Goal: Transaction & Acquisition: Book appointment/travel/reservation

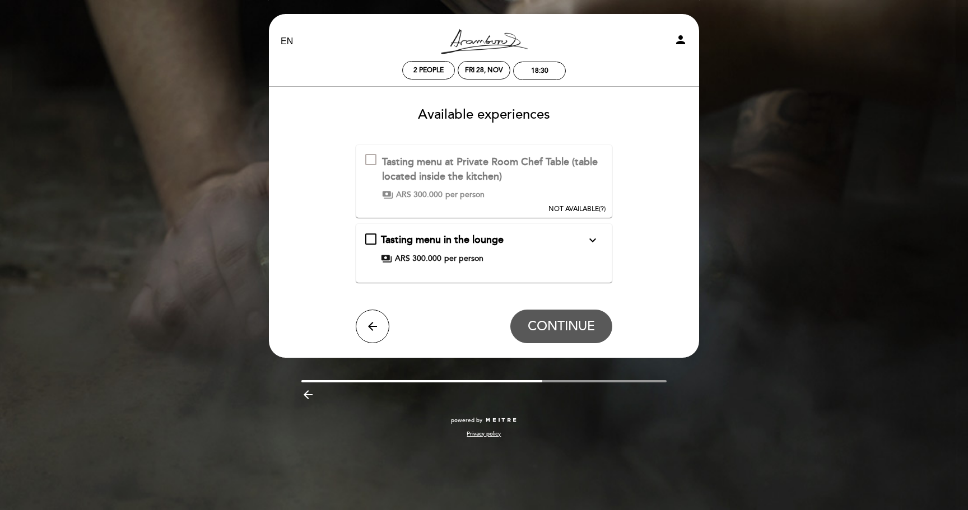
click at [566, 171] on button "NOT AVAILABLE (?)" at bounding box center [577, 179] width 64 height 69
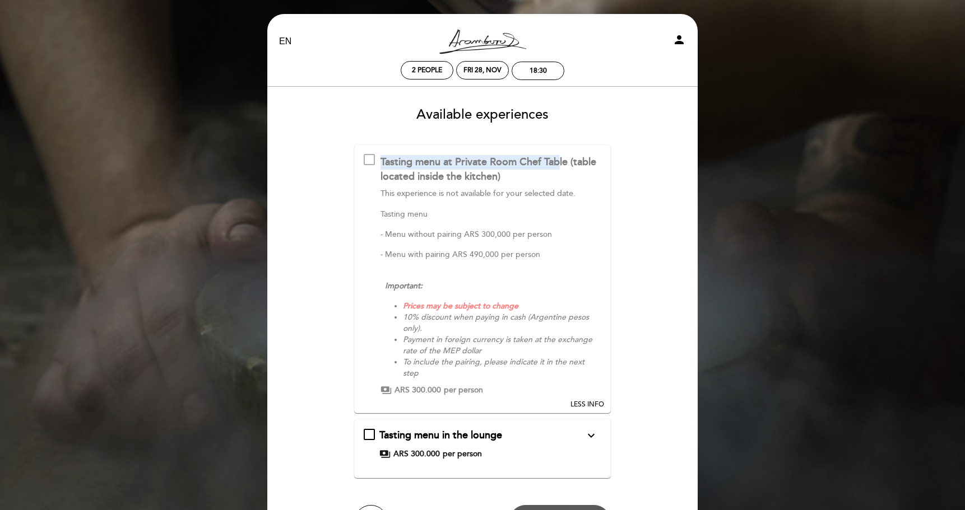
drag, startPoint x: 382, startPoint y: 162, endPoint x: 560, endPoint y: 166, distance: 177.6
click at [560, 166] on div "Tasting menu at Private Room Chef Table (table located inside the kitchen)" at bounding box center [490, 169] width 221 height 29
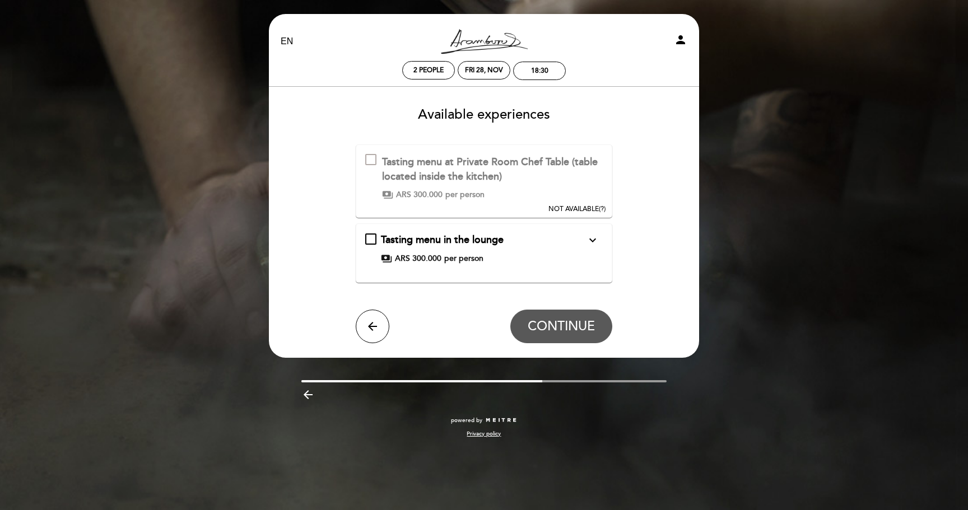
click at [587, 238] on icon "expand_more" at bounding box center [592, 240] width 13 height 13
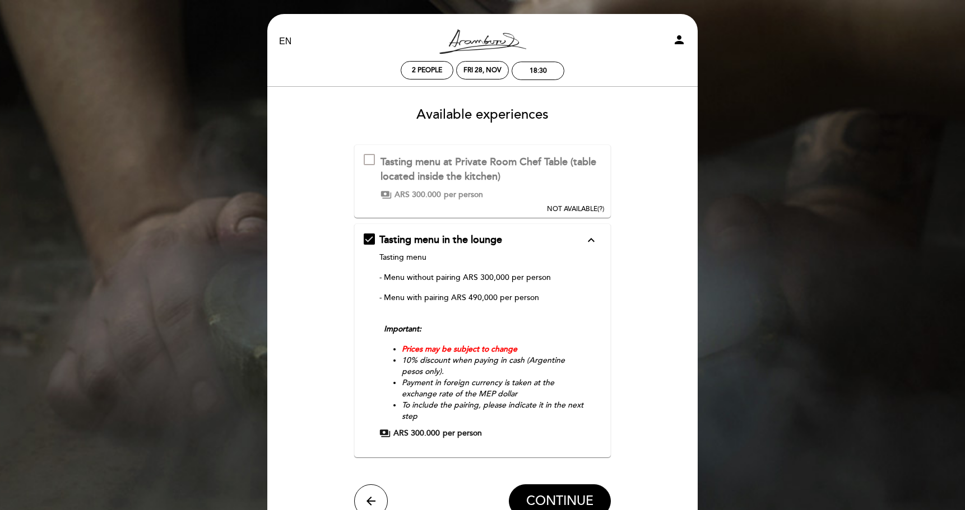
click at [588, 205] on span "NOT AVAILABLE" at bounding box center [572, 209] width 50 height 8
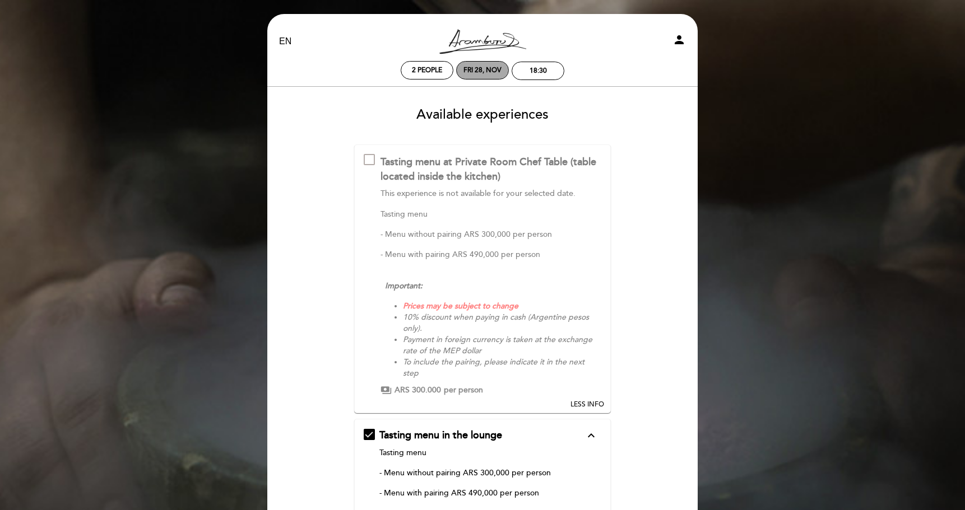
click at [470, 72] on div "Fri 28, Nov" at bounding box center [482, 70] width 38 height 8
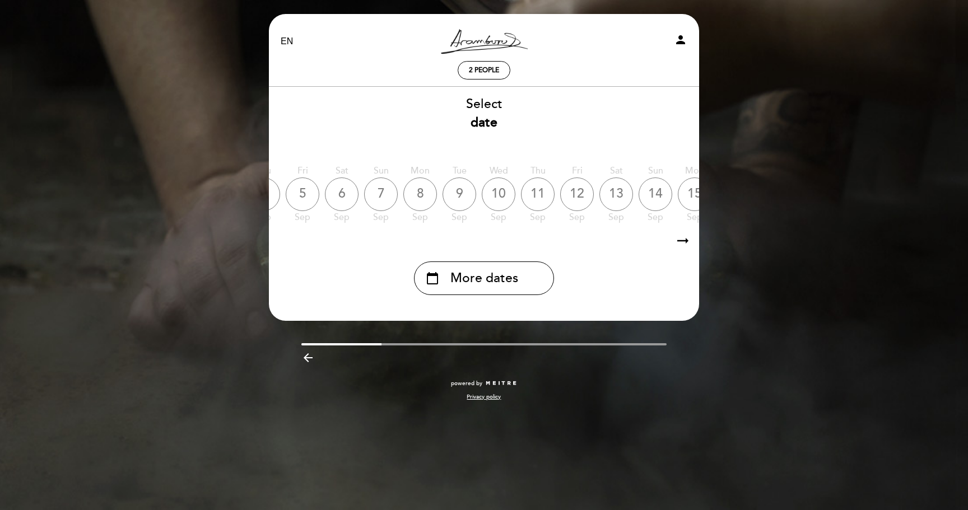
scroll to position [0, 329]
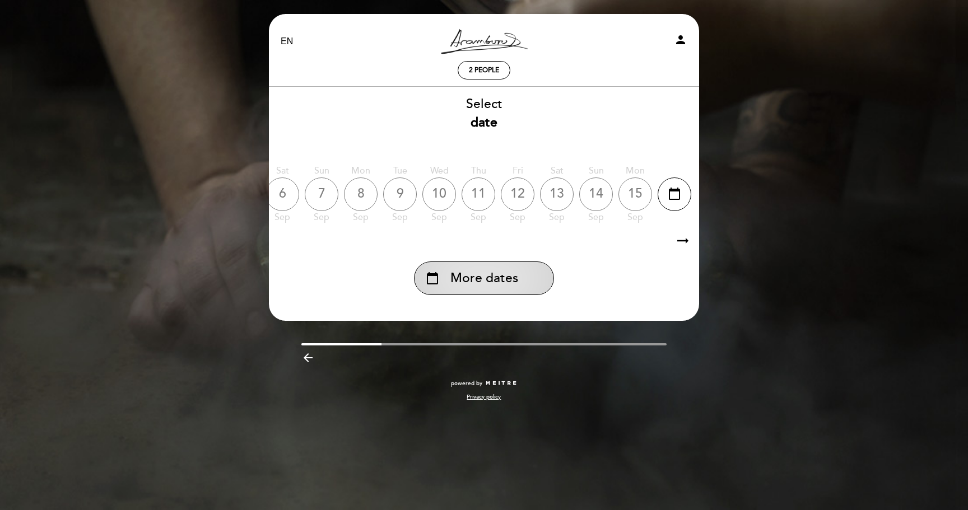
click at [534, 274] on div "calendar_today More dates" at bounding box center [484, 279] width 140 height 34
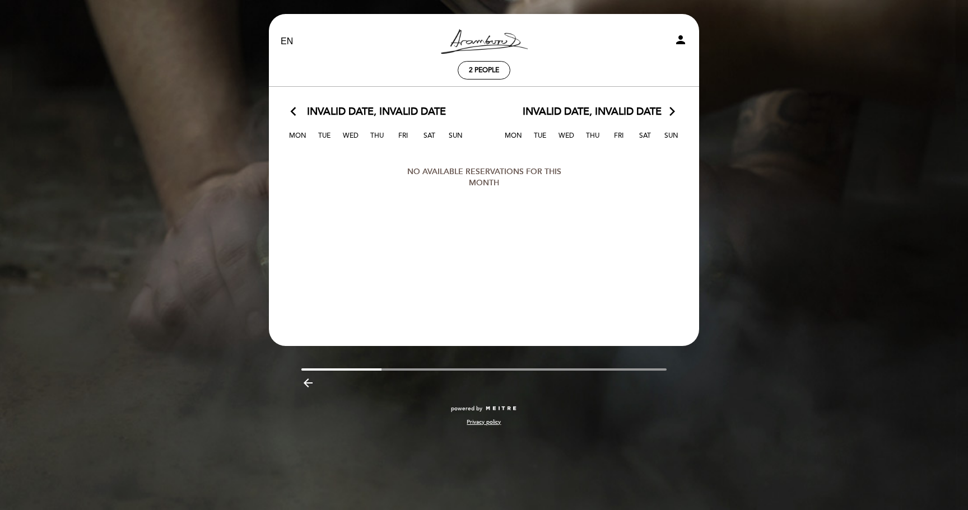
click at [666, 109] on div "Invalid date, Invalid date arrow_forward_ios" at bounding box center [592, 112] width 216 height 15
click at [677, 114] on icon "arrow_forward_ios" at bounding box center [672, 112] width 10 height 15
click at [674, 114] on icon "arrow_forward_ios" at bounding box center [672, 112] width 10 height 15
click at [494, 72] on span "2 people" at bounding box center [484, 70] width 30 height 8
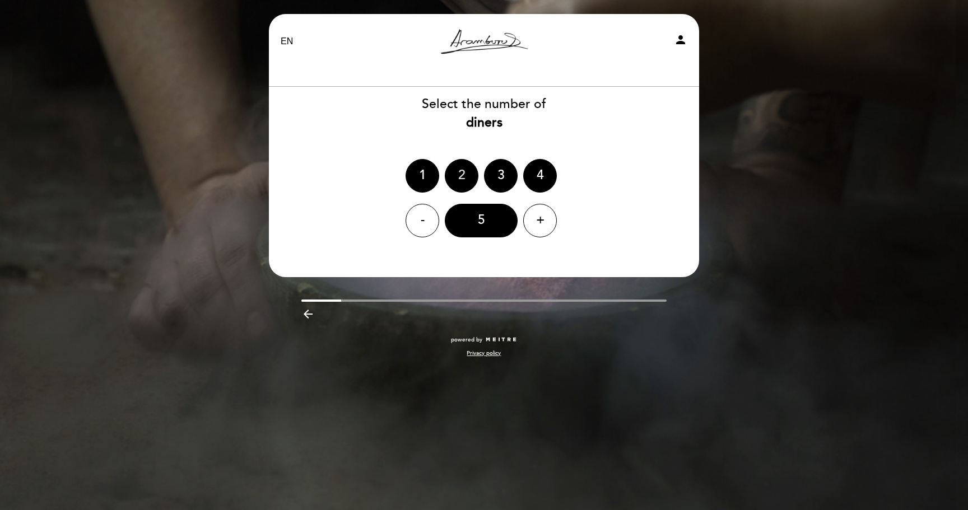
click at [469, 179] on div "2" at bounding box center [462, 176] width 34 height 34
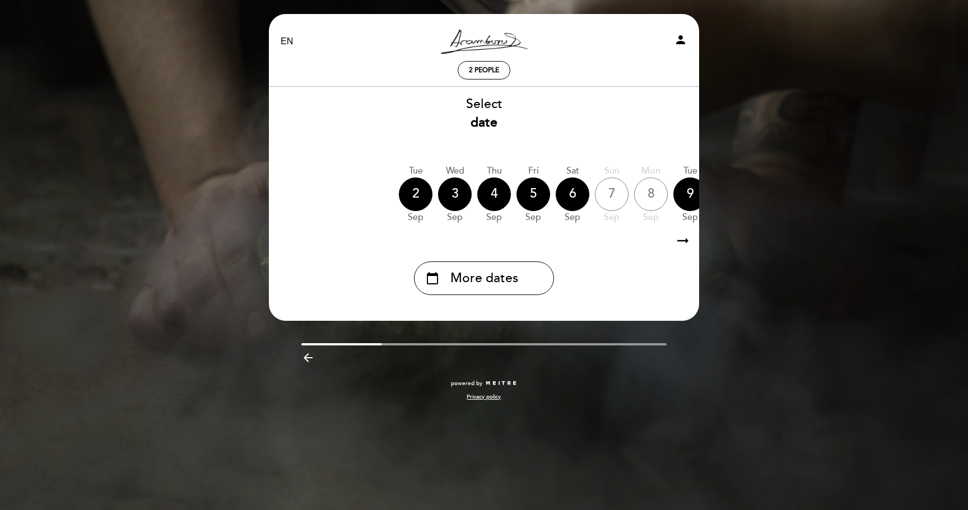
click at [681, 244] on icon "arrow_right_alt" at bounding box center [682, 241] width 17 height 24
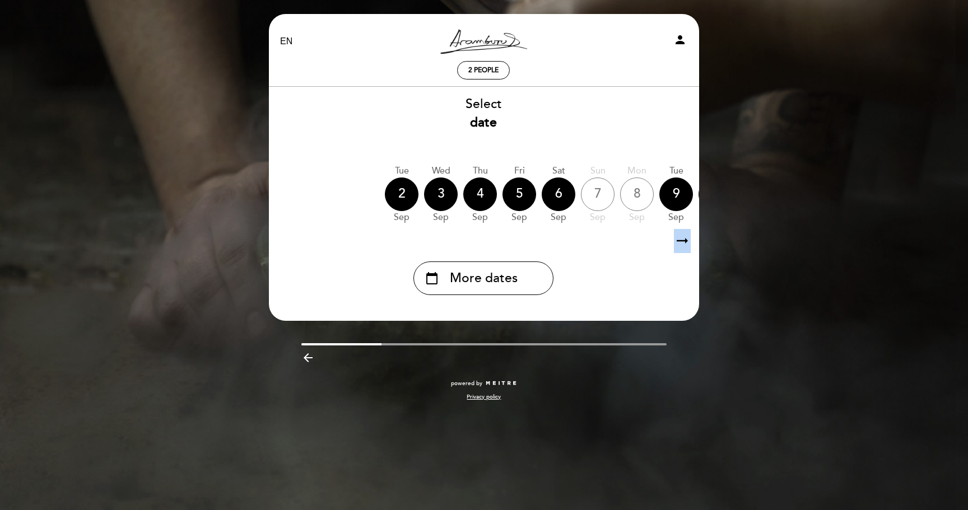
click at [681, 244] on icon "arrow_right_alt" at bounding box center [682, 241] width 17 height 24
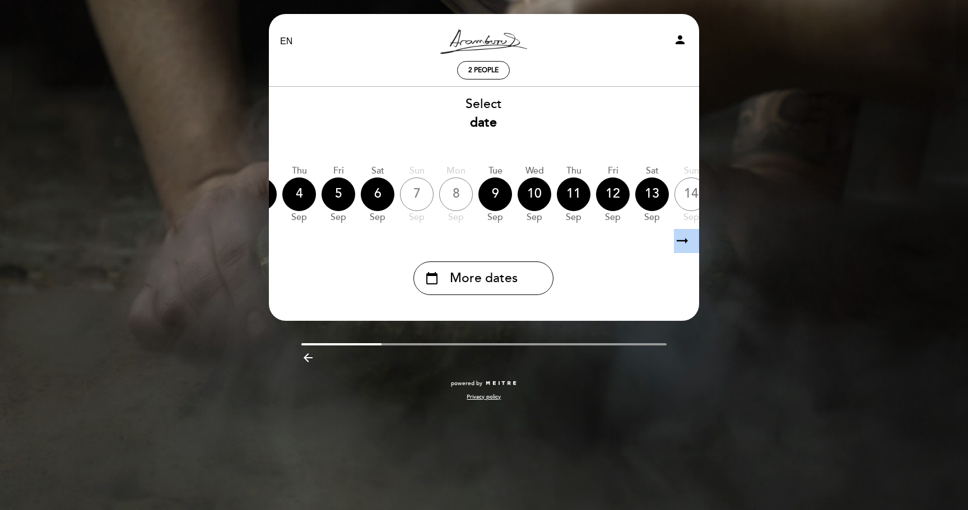
click at [681, 244] on icon "arrow_right_alt" at bounding box center [682, 241] width 17 height 24
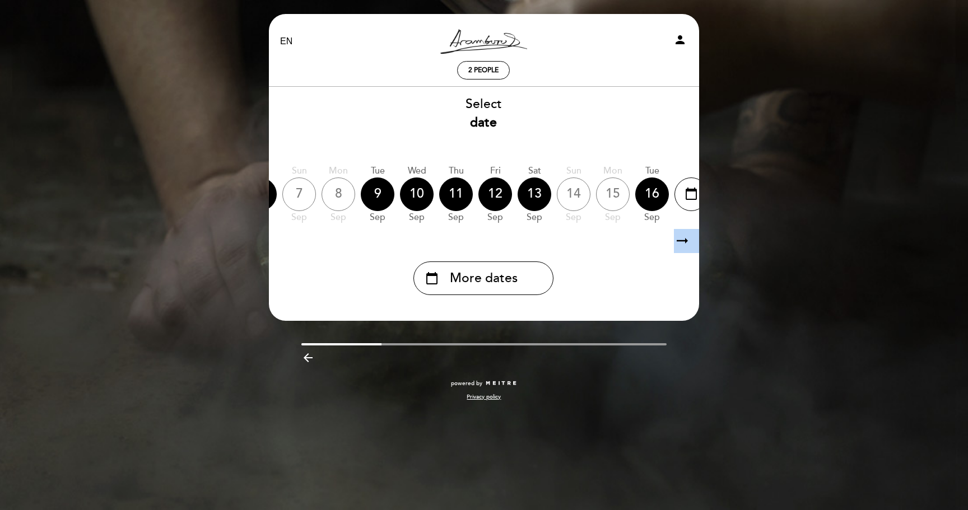
click at [681, 244] on icon "arrow_right_alt" at bounding box center [682, 241] width 17 height 24
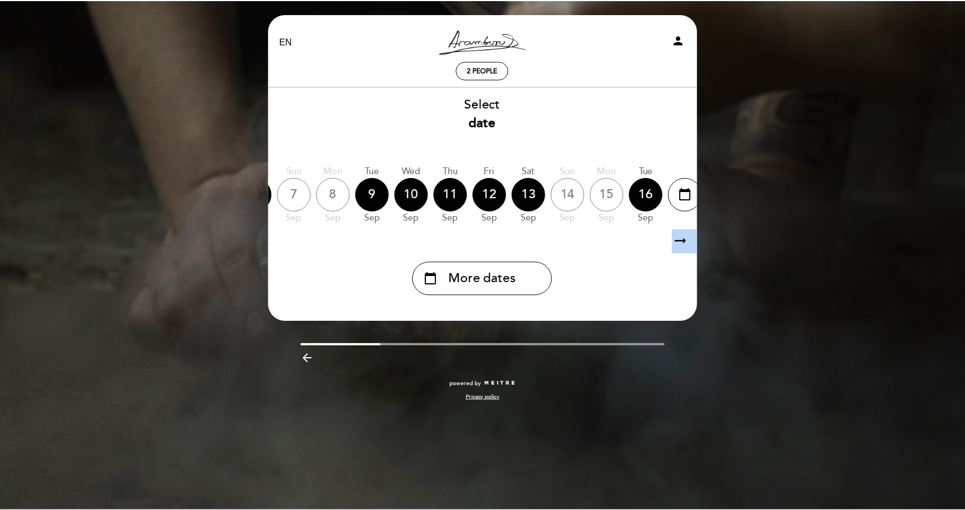
scroll to position [0, 327]
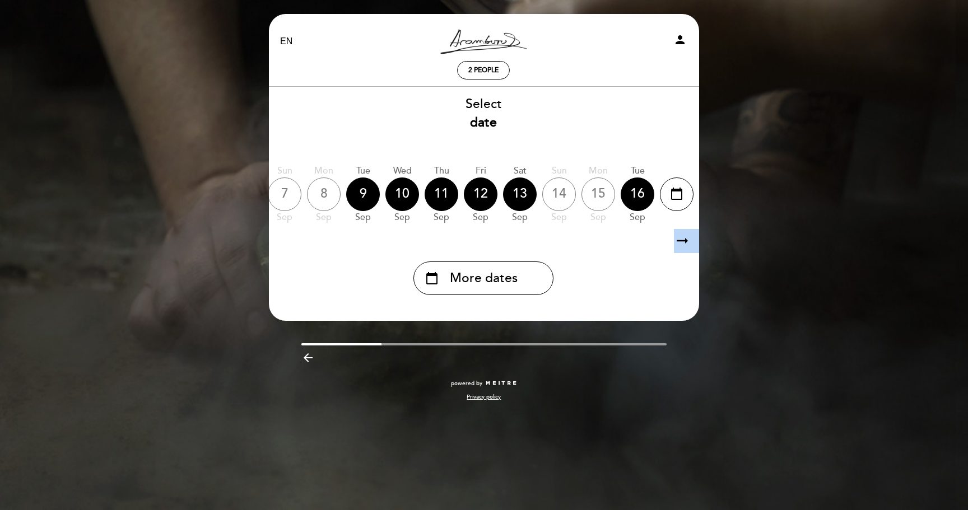
click at [681, 244] on icon "arrow_right_alt" at bounding box center [682, 241] width 17 height 24
click at [518, 287] on div "calendar_today More dates" at bounding box center [483, 279] width 140 height 34
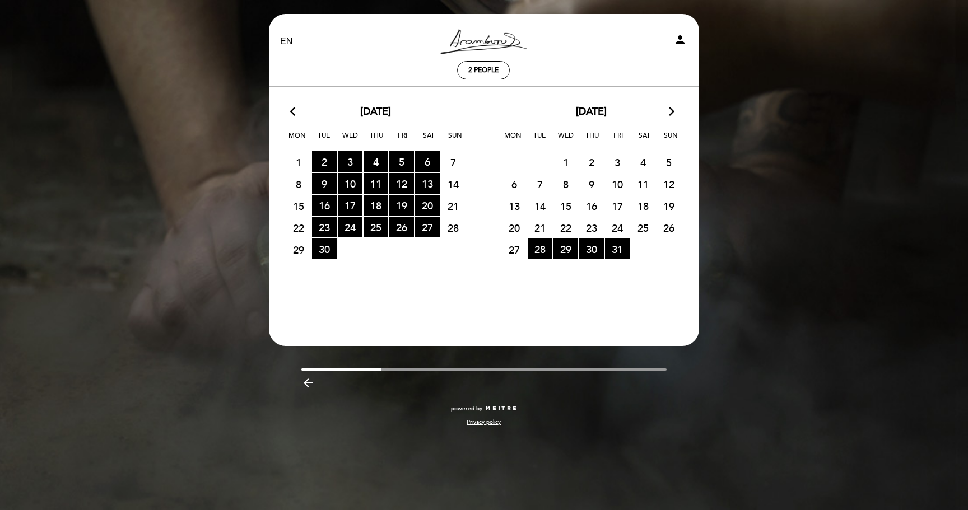
click at [669, 101] on section "arrow_back_ios [DATE] arrow_forward_ios Mon Tue Wed Thu Fri Sat Sun 1 2 RESERVA…" at bounding box center [483, 204] width 431 height 234
click at [669, 108] on icon "arrow_forward_ios" at bounding box center [672, 112] width 10 height 15
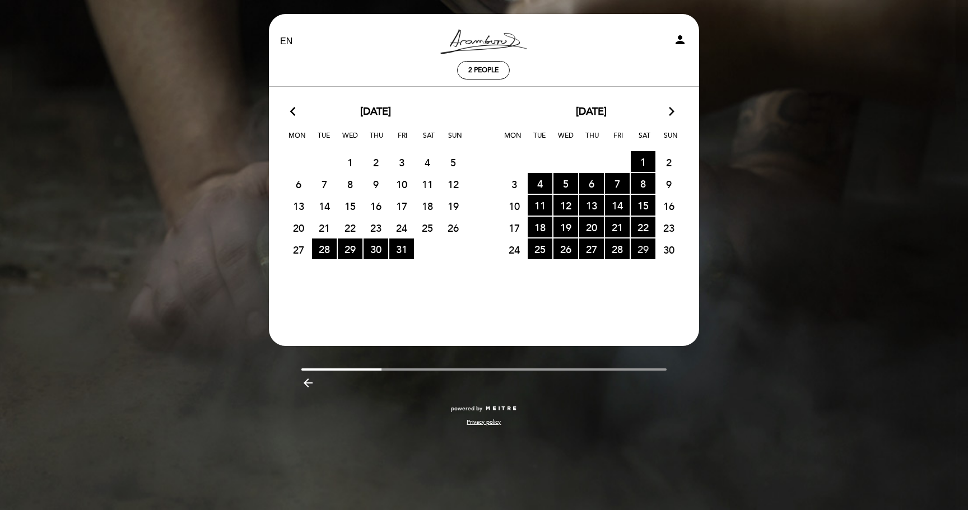
click at [647, 253] on span "29 RESERVATIONS AVAILABLE" at bounding box center [643, 249] width 25 height 21
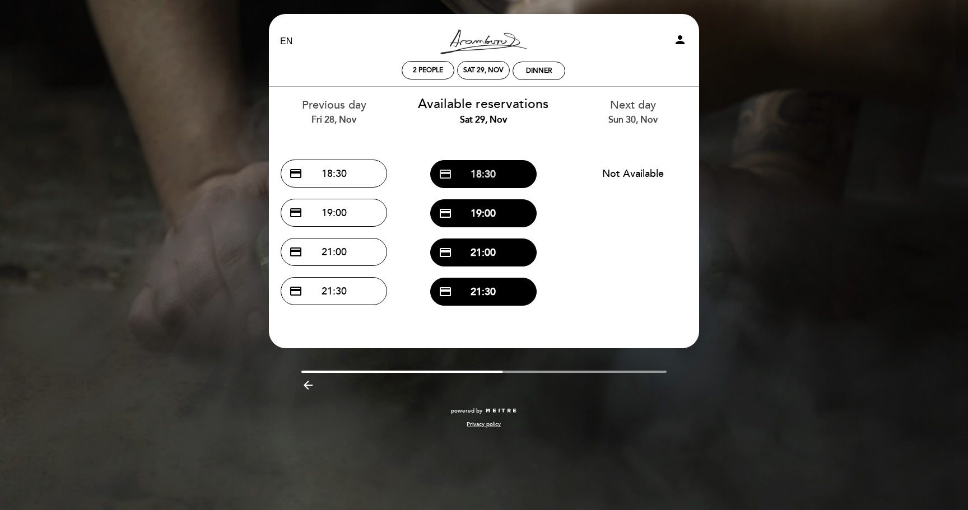
click at [500, 175] on button "credit_card 18:30" at bounding box center [483, 174] width 106 height 28
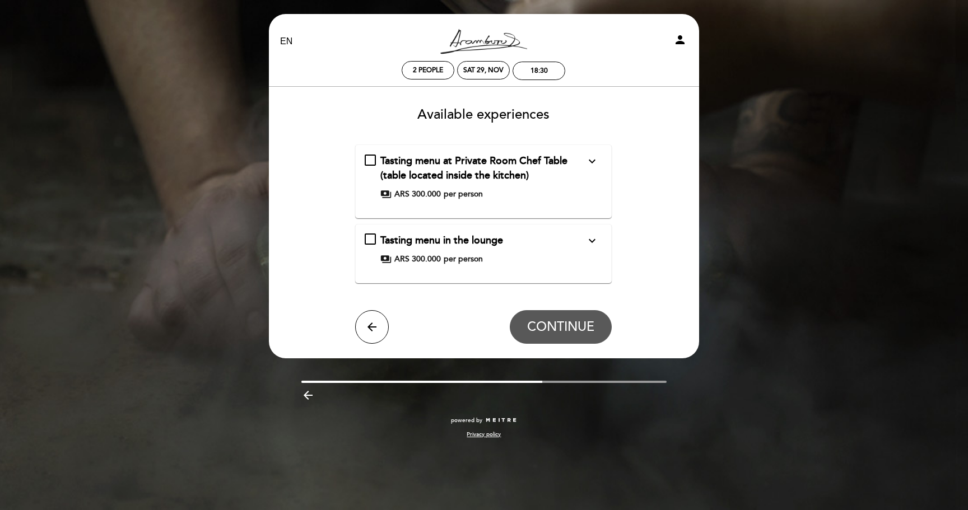
click at [534, 179] on div "Tasting menu at Private Room Chef Table (table located inside the kitchen) expa…" at bounding box center [483, 168] width 206 height 29
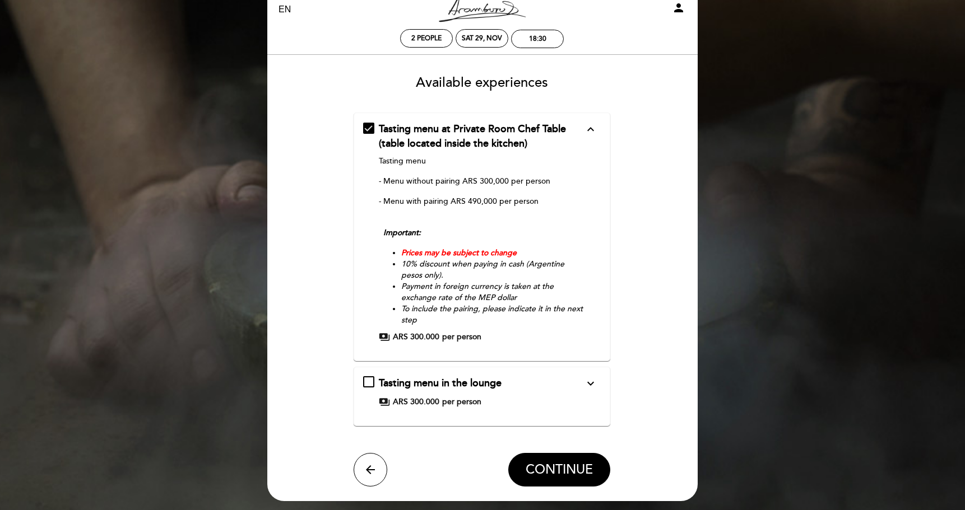
scroll to position [34, 0]
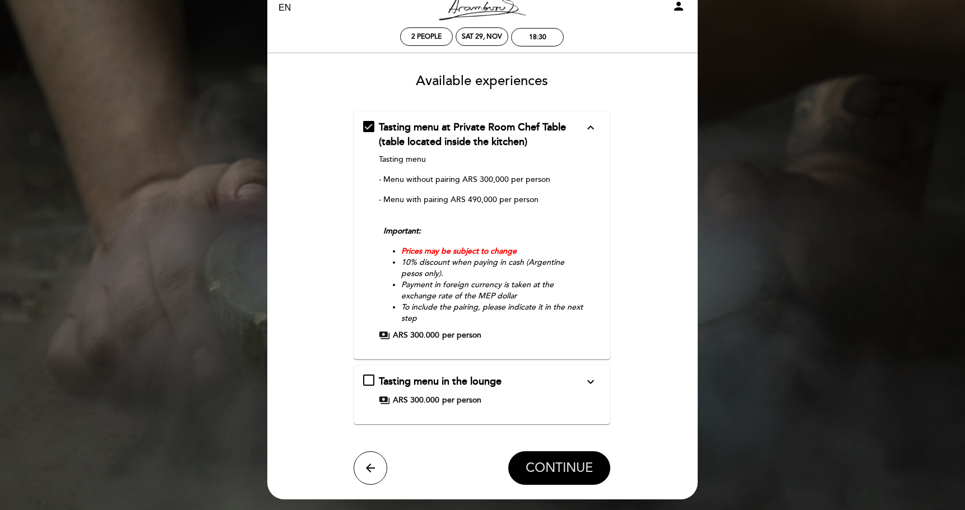
click at [551, 461] on span "CONTINUE" at bounding box center [558, 468] width 67 height 16
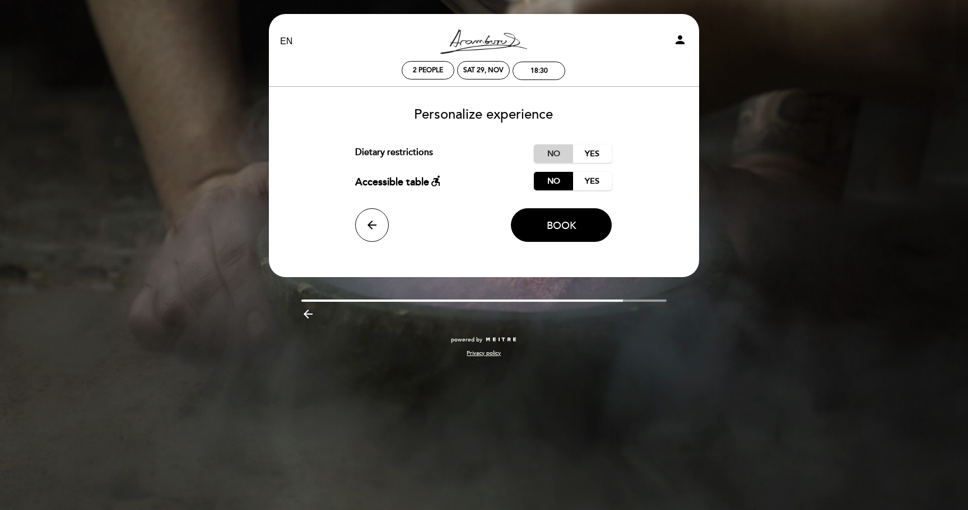
click at [556, 155] on label "No" at bounding box center [553, 154] width 39 height 18
click at [569, 237] on button "Book" at bounding box center [561, 225] width 101 height 34
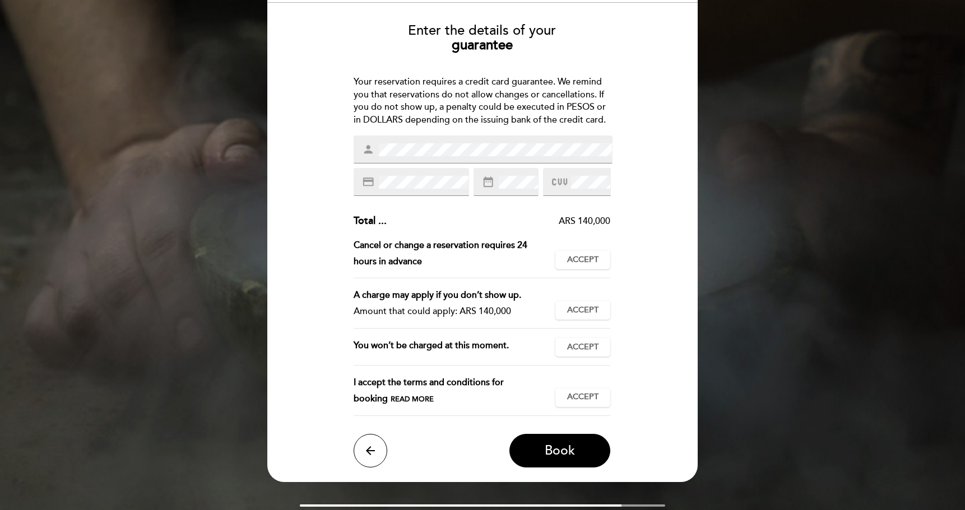
scroll to position [85, 0]
click at [436, 188] on div "credit_card" at bounding box center [410, 181] width 115 height 28
click at [578, 258] on span "Accept" at bounding box center [582, 260] width 31 height 12
click at [581, 311] on span "Accept" at bounding box center [582, 310] width 31 height 12
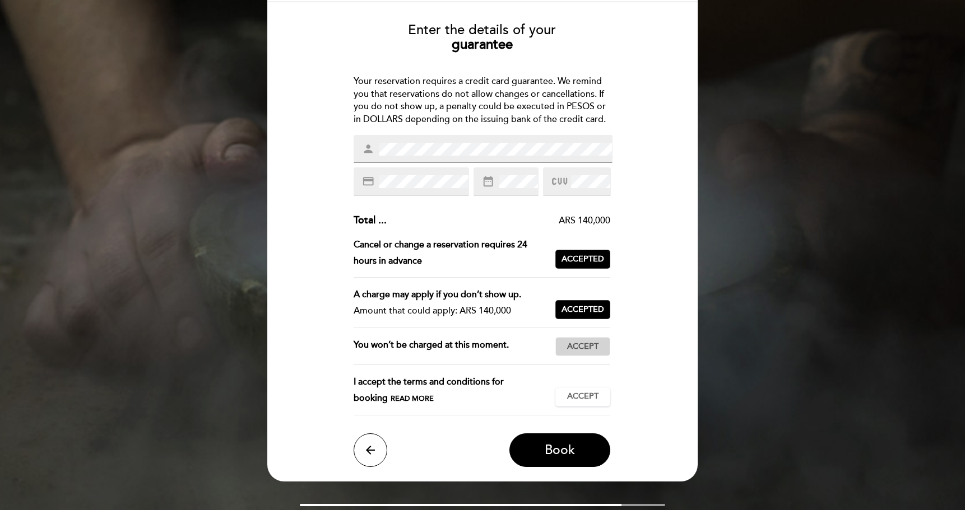
click at [585, 351] on span "Accept" at bounding box center [582, 347] width 31 height 12
click at [585, 398] on span "Accept" at bounding box center [582, 397] width 31 height 12
click at [578, 452] on button "Book" at bounding box center [559, 451] width 101 height 34
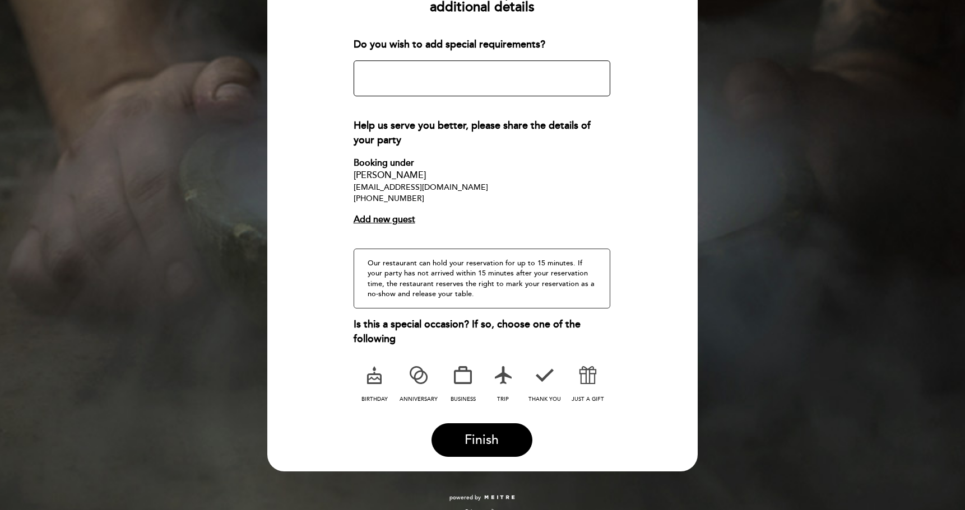
scroll to position [169, 0]
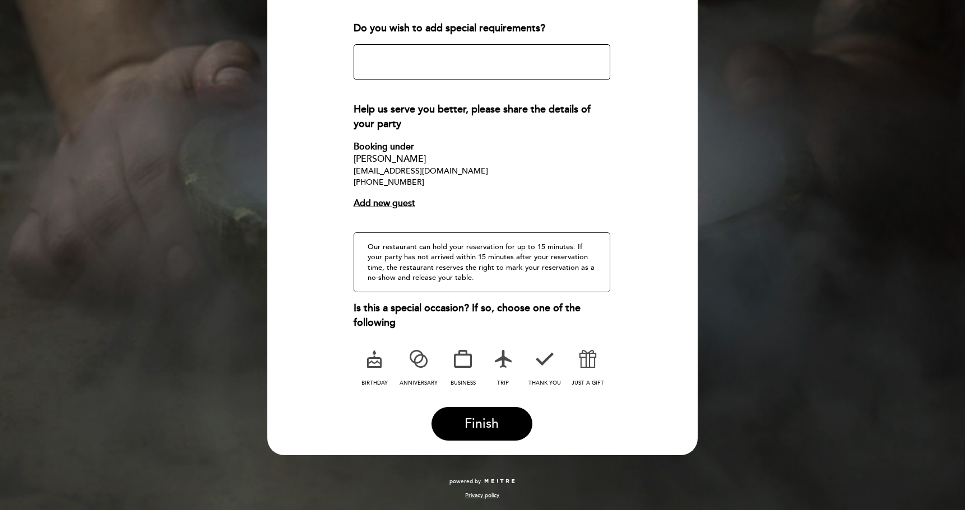
click at [423, 360] on icon at bounding box center [418, 359] width 29 height 29
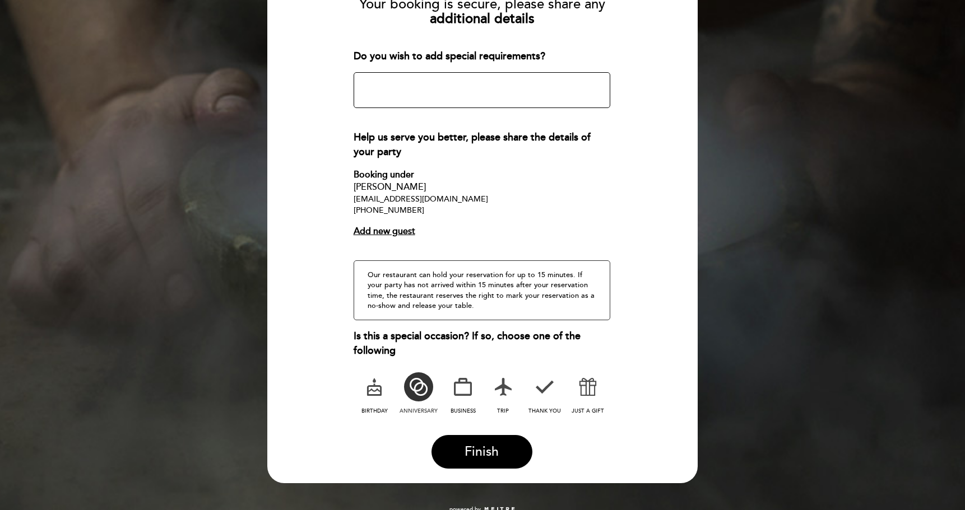
scroll to position [141, 0]
click at [502, 379] on icon at bounding box center [502, 387] width 29 height 29
click at [420, 384] on icon at bounding box center [418, 387] width 29 height 29
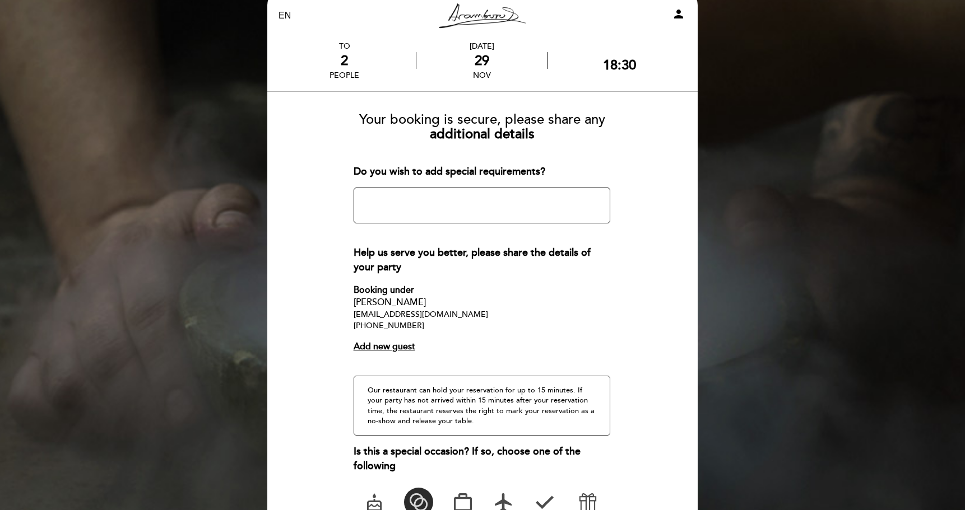
scroll to position [169, 0]
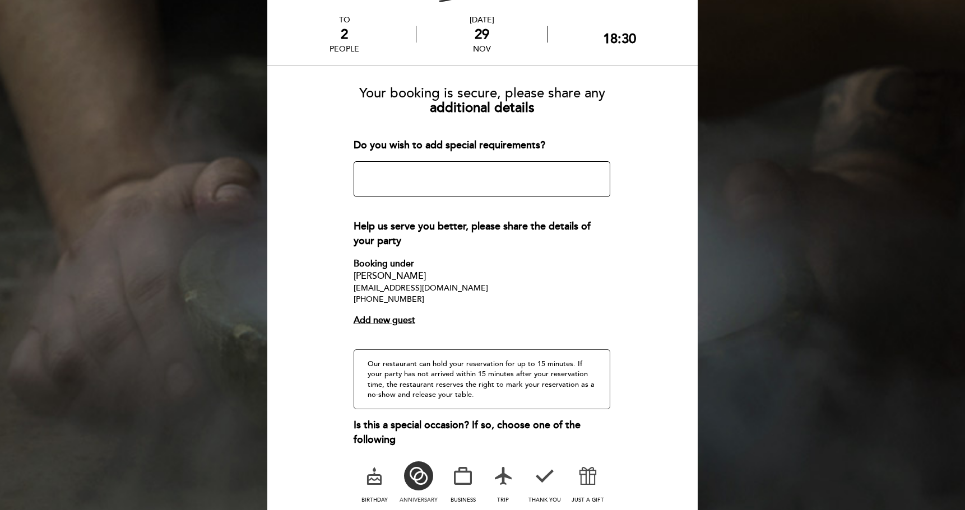
click at [453, 167] on textarea at bounding box center [481, 179] width 257 height 36
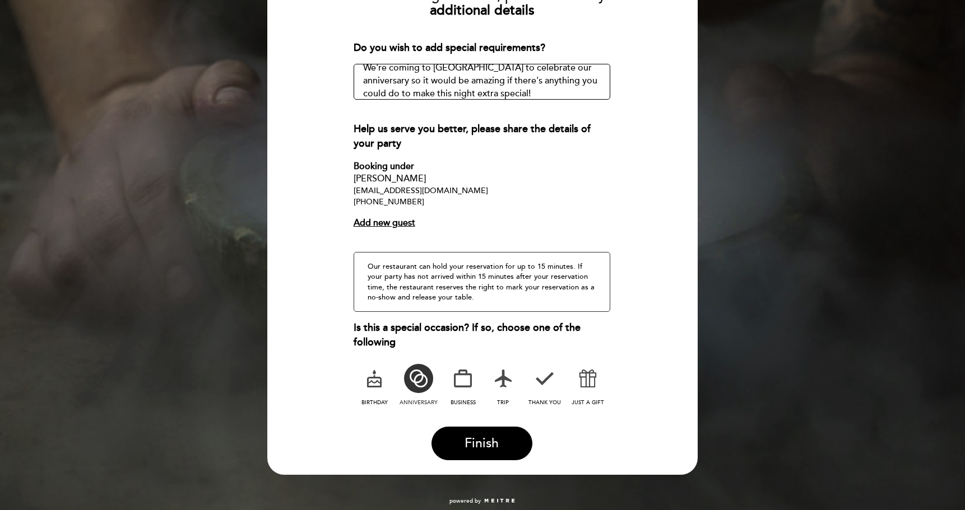
scroll to position [152, 0]
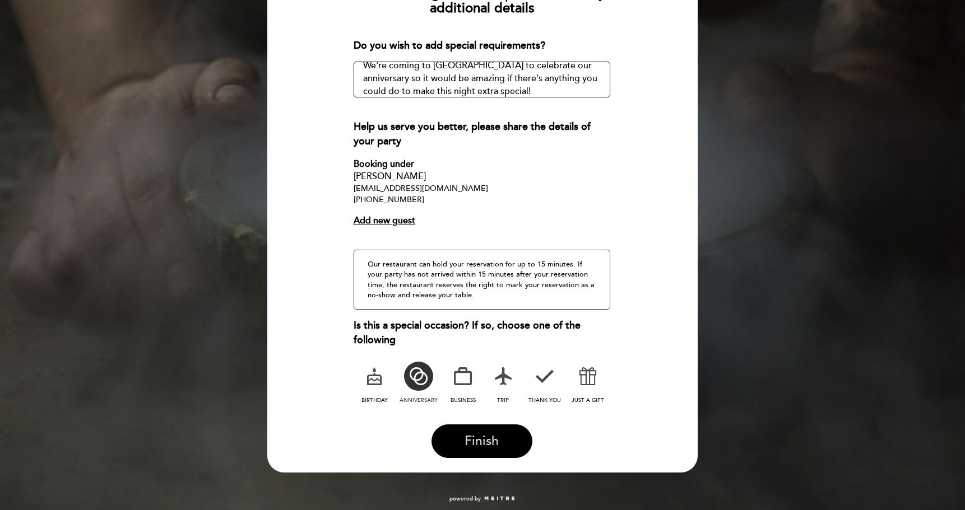
type textarea "We're coming to [GEOGRAPHIC_DATA] to celebrate our anniversary so it would be a…"
click at [508, 439] on button "Finish" at bounding box center [481, 442] width 101 height 34
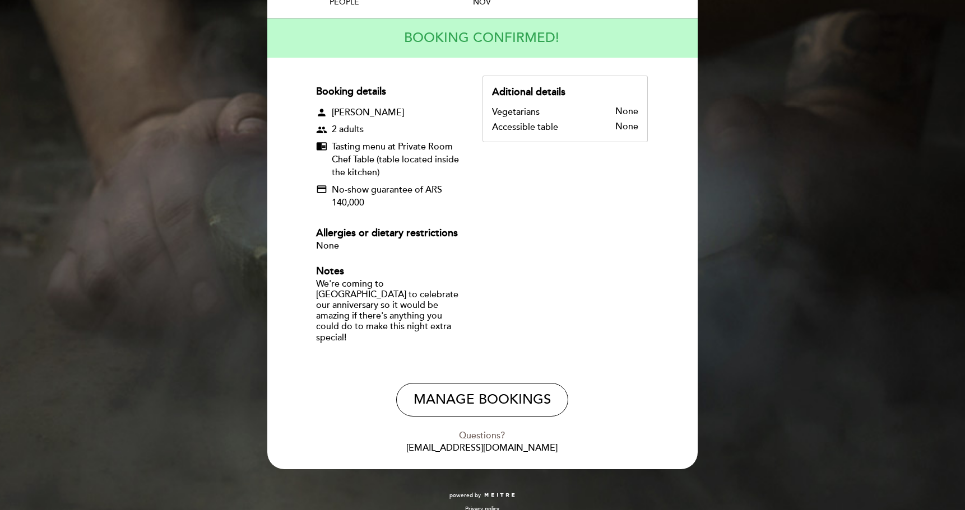
click at [540, 296] on div "Booking details person [PERSON_NAME] group 2 adults chrome_reader_mode Tasting …" at bounding box center [482, 216] width 332 height 281
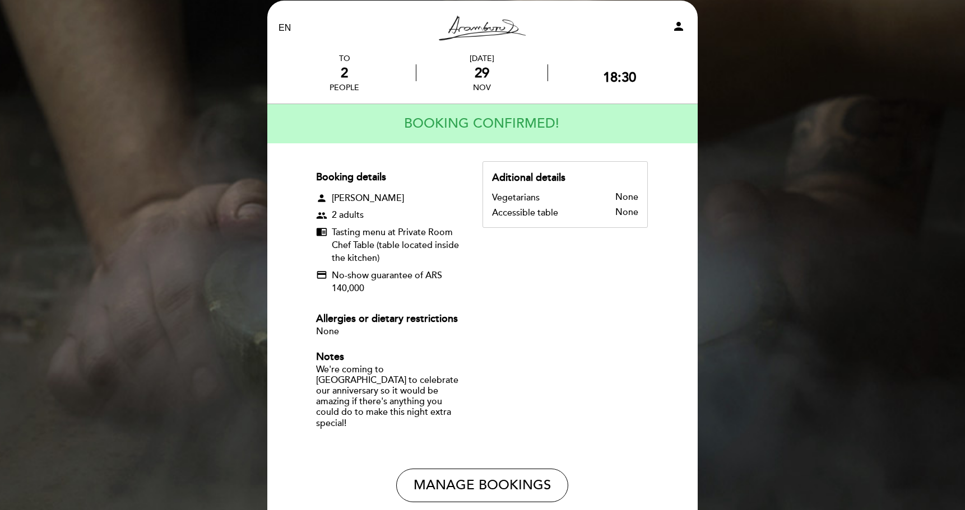
scroll to position [16, 0]
